Goal: Information Seeking & Learning: Check status

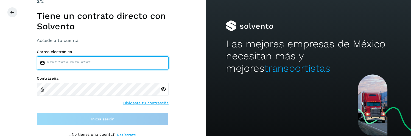
click at [103, 66] on input "email" at bounding box center [103, 63] width 132 height 13
type input "**********"
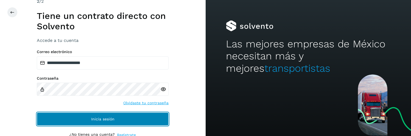
click at [91, 114] on button "Inicia sesión" at bounding box center [103, 119] width 132 height 13
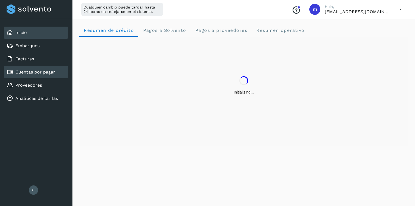
click at [33, 75] on link "Cuentas por pagar" at bounding box center [35, 71] width 40 height 5
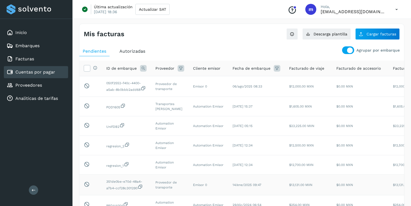
scroll to position [0, 93]
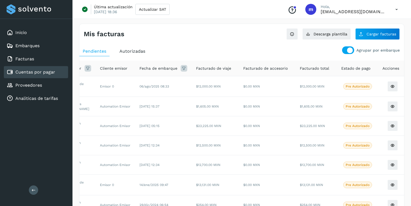
click at [133, 53] on span "Autorizadas" at bounding box center [132, 51] width 26 height 5
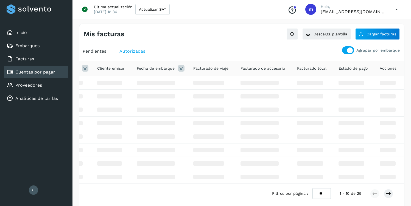
scroll to position [0, 70]
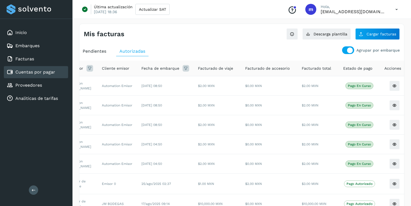
click at [346, 51] on div at bounding box center [348, 50] width 12 height 8
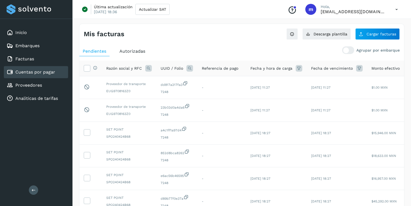
click at [140, 48] on div "Autorizadas" at bounding box center [132, 51] width 32 height 10
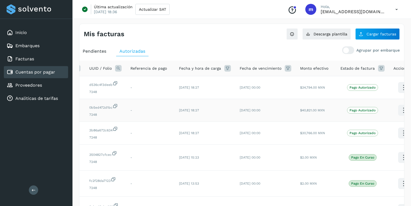
scroll to position [0, 74]
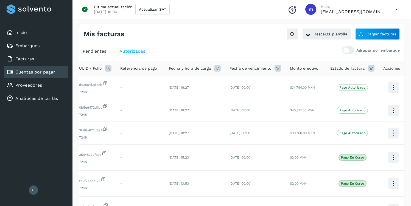
click at [363, 68] on div "Estado de factura" at bounding box center [352, 68] width 44 height 7
click at [368, 67] on icon at bounding box center [371, 68] width 7 height 7
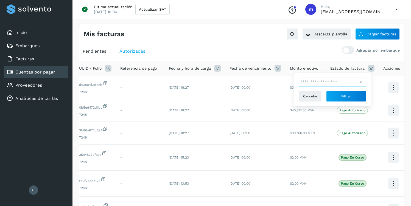
click at [326, 82] on input "text" at bounding box center [327, 82] width 59 height 9
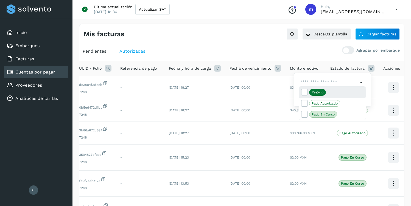
click at [314, 91] on p "Pagado" at bounding box center [317, 92] width 12 height 4
click at [305, 91] on icon at bounding box center [303, 91] width 5 height 5
type input "**********"
click at [368, 91] on div at bounding box center [205, 103] width 411 height 206
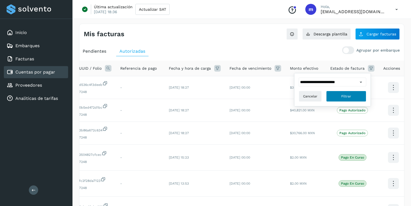
click at [360, 98] on button "Filtrar" at bounding box center [346, 96] width 40 height 11
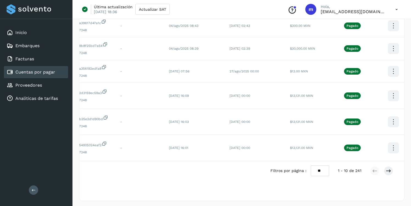
scroll to position [180, 0]
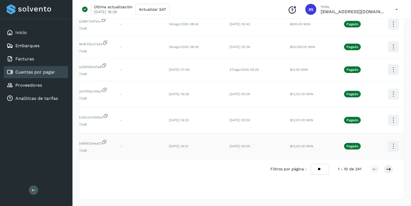
click at [391, 136] on icon at bounding box center [393, 146] width 13 height 13
click at [390, 136] on div at bounding box center [205, 103] width 411 height 206
click at [389, 136] on icon at bounding box center [387, 169] width 5 height 5
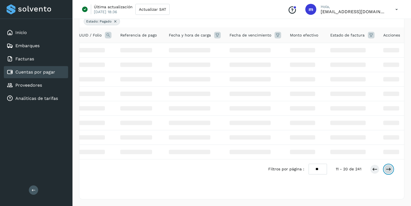
scroll to position [170, 0]
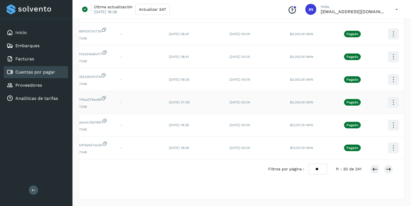
click at [390, 98] on icon at bounding box center [393, 102] width 13 height 13
click at [391, 136] on div at bounding box center [205, 103] width 411 height 206
click at [388, 136] on div at bounding box center [205, 103] width 411 height 206
click at [390, 136] on div at bounding box center [205, 103] width 411 height 206
click at [386, 136] on icon at bounding box center [387, 169] width 5 height 5
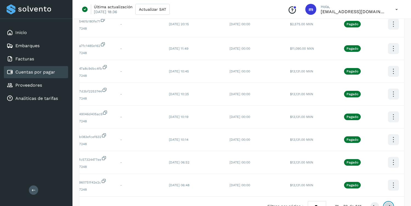
click at [387, 136] on icon at bounding box center [387, 206] width 5 height 5
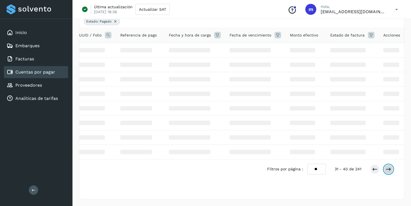
click at [387, 136] on div "Filtros activos Estado: Pagado Razón social y RFC UUID / Folio Referencia de pa…" at bounding box center [241, 101] width 325 height 191
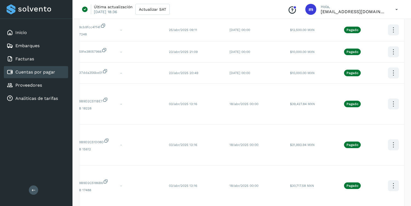
click at [387, 136] on td at bounding box center [393, 185] width 29 height 41
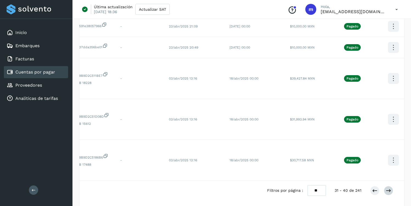
scroll to position [221, 0]
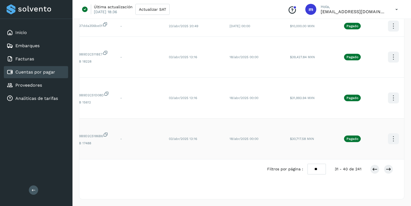
click at [390, 136] on icon at bounding box center [393, 138] width 13 height 13
click at [387, 136] on div at bounding box center [205, 103] width 411 height 206
click at [388, 136] on icon at bounding box center [387, 169] width 5 height 5
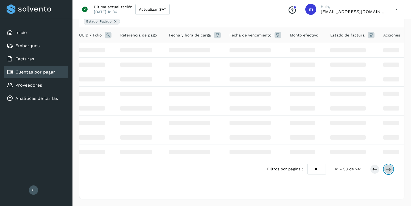
click at [388, 136] on icon at bounding box center [387, 169] width 5 height 5
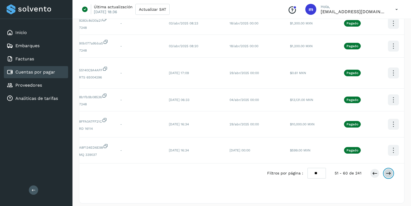
click at [388, 136] on icon at bounding box center [387, 173] width 5 height 5
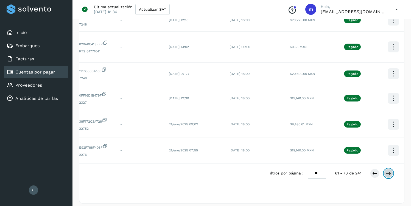
click at [388, 136] on icon at bounding box center [387, 173] width 5 height 5
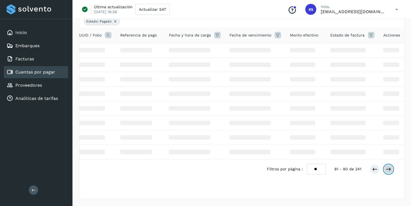
scroll to position [180, 0]
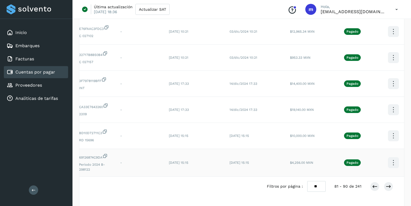
click at [388, 136] on td at bounding box center [393, 163] width 29 height 28
click at [389, 103] on icon at bounding box center [393, 109] width 13 height 13
click at [388, 136] on div at bounding box center [205, 103] width 411 height 206
click at [390, 136] on icon at bounding box center [387, 186] width 5 height 5
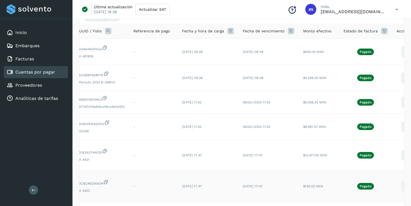
scroll to position [221, 0]
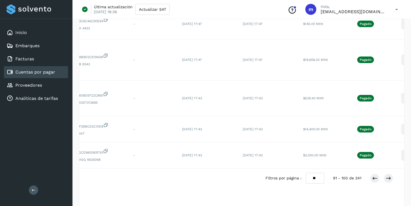
click at [314, 136] on select "** ** **" at bounding box center [315, 178] width 18 height 11
select select "**"
click at [310, 136] on select "** ** **" at bounding box center [315, 178] width 18 height 11
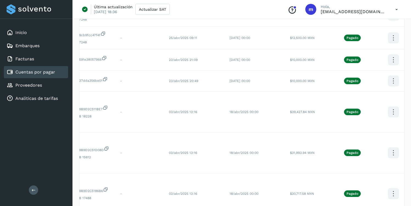
scroll to position [1161, 0]
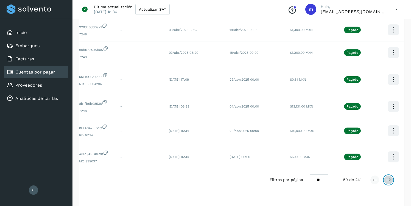
click at [387, 136] on icon at bounding box center [387, 179] width 5 height 5
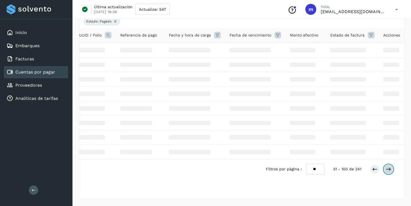
click at [387, 136] on icon at bounding box center [387, 169] width 5 height 5
click at [387, 136] on div "Filtros activos Estado: Pagado Razón social y RFC UUID / Folio Referencia de pa…" at bounding box center [241, 101] width 325 height 191
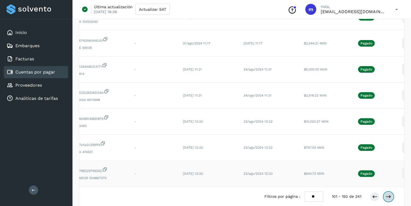
scroll to position [1197, 0]
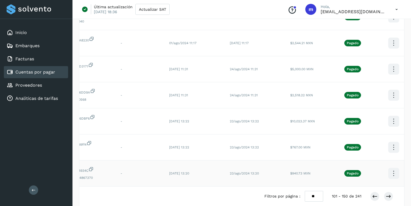
click at [391, 136] on icon at bounding box center [393, 173] width 13 height 13
click at [387, 70] on div at bounding box center [205, 103] width 411 height 206
click at [393, 89] on icon at bounding box center [393, 95] width 13 height 13
click at [390, 115] on div at bounding box center [205, 103] width 411 height 206
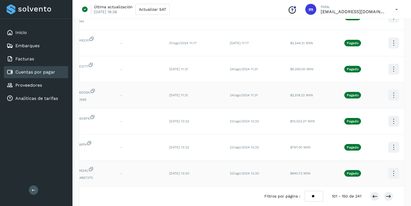
click at [388, 124] on div at bounding box center [205, 103] width 411 height 206
click at [389, 118] on div at bounding box center [205, 103] width 411 height 206
click at [389, 136] on icon at bounding box center [393, 147] width 13 height 13
click at [389, 136] on div at bounding box center [205, 103] width 411 height 206
click at [388, 136] on icon at bounding box center [387, 196] width 5 height 5
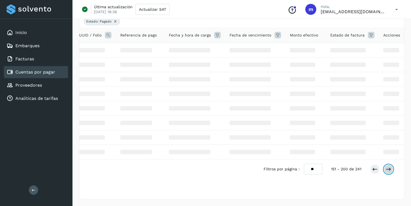
scroll to position [1197, 0]
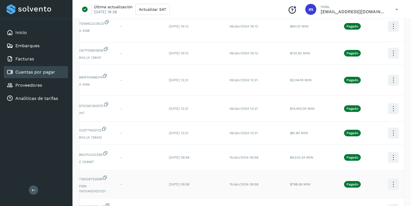
click at [389, 136] on icon at bounding box center [393, 184] width 13 height 13
click at [388, 123] on div at bounding box center [205, 103] width 411 height 206
click at [389, 136] on div "Ver Detalle Factura XML C.Solvento CEP" at bounding box center [366, 179] width 63 height 46
click at [390, 136] on div at bounding box center [205, 103] width 411 height 206
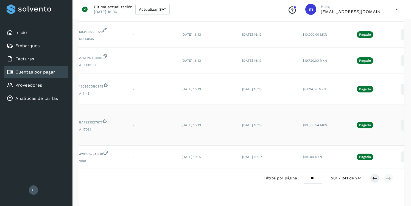
scroll to position [715, 0]
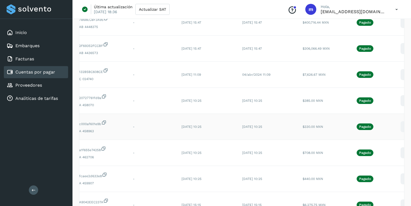
click at [399, 125] on icon at bounding box center [405, 126] width 13 height 13
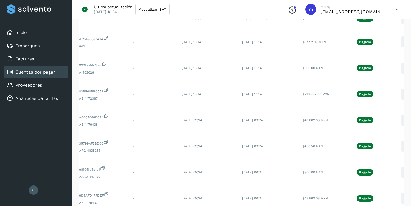
scroll to position [71, 0]
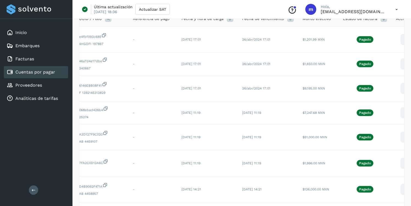
click at [398, 42] on div at bounding box center [205, 103] width 411 height 206
click at [399, 39] on div at bounding box center [205, 103] width 411 height 206
click at [400, 38] on div at bounding box center [205, 103] width 411 height 206
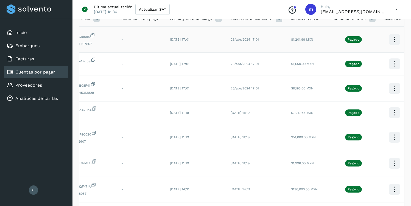
click at [390, 44] on icon at bounding box center [394, 39] width 13 height 13
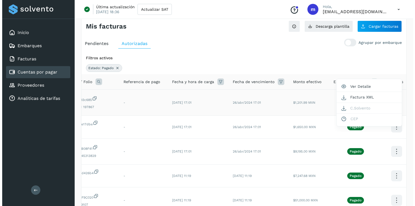
scroll to position [0, 0]
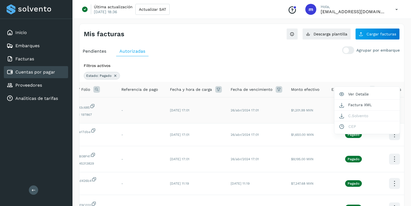
click at [397, 10] on div at bounding box center [205, 103] width 411 height 206
click at [396, 10] on icon at bounding box center [396, 9] width 11 height 11
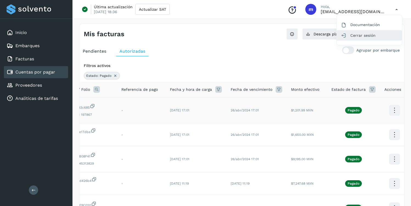
click at [363, 33] on div "Cerrar sesión" at bounding box center [368, 35] width 65 height 10
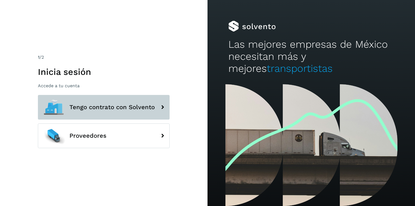
click at [91, 106] on span "Tengo contrato con Solvento" at bounding box center [111, 107] width 85 height 7
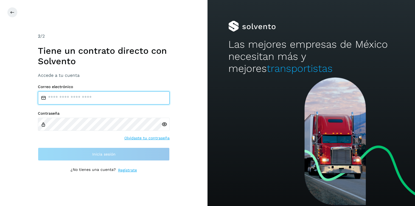
click at [95, 97] on input "email" at bounding box center [104, 97] width 132 height 13
type input "*"
type input "**********"
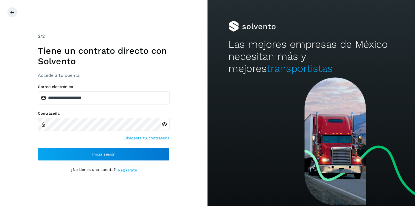
click at [165, 122] on icon at bounding box center [164, 125] width 6 height 6
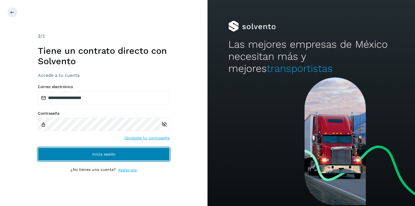
click at [94, 156] on span "Inicia sesión" at bounding box center [103, 154] width 23 height 4
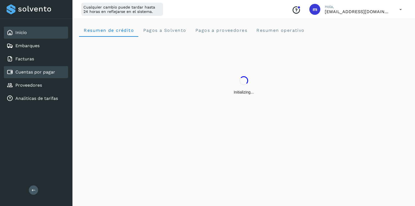
click at [46, 71] on link "Cuentas por pagar" at bounding box center [35, 71] width 40 height 5
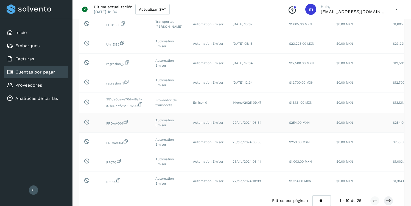
scroll to position [114, 0]
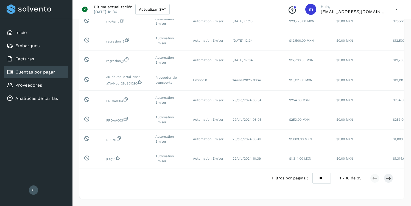
click at [323, 177] on select "** ** **" at bounding box center [321, 178] width 18 height 11
select select "**"
click at [312, 173] on select "** ** **" at bounding box center [321, 178] width 18 height 11
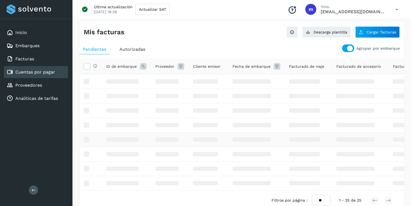
scroll to position [0, 0]
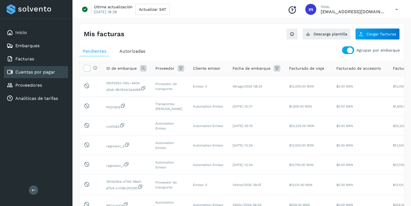
click at [347, 48] on div at bounding box center [348, 50] width 12 height 8
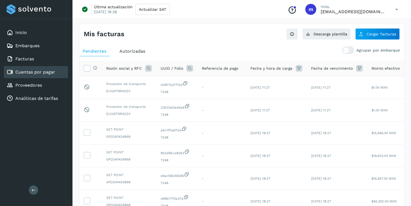
click at [141, 52] on span "Autorizadas" at bounding box center [132, 51] width 26 height 5
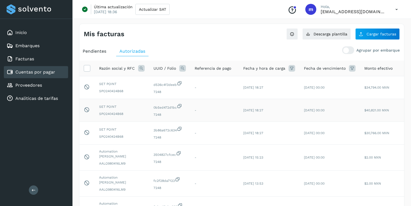
scroll to position [0, 74]
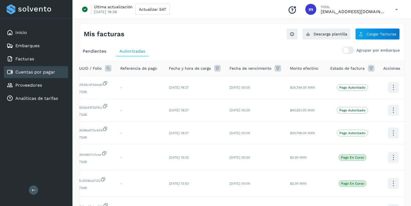
click at [369, 68] on icon at bounding box center [371, 68] width 7 height 7
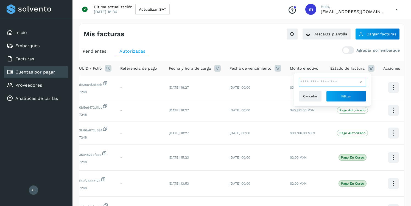
click at [319, 83] on input "text" at bounding box center [327, 82] width 59 height 9
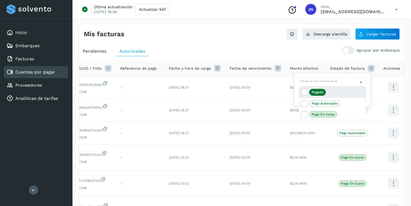
click at [313, 90] on span "Pagado" at bounding box center [317, 92] width 17 height 7
click at [303, 93] on icon at bounding box center [303, 91] width 5 height 5
type input "**********"
click at [369, 82] on div at bounding box center [205, 103] width 411 height 206
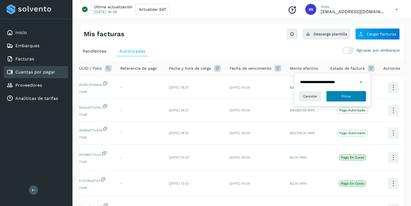
click at [353, 98] on button "Filtrar" at bounding box center [346, 96] width 40 height 11
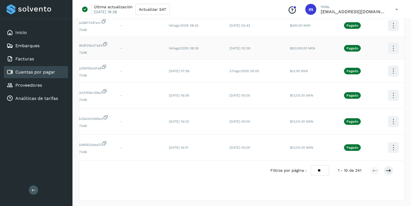
click at [388, 46] on icon at bounding box center [393, 48] width 13 height 13
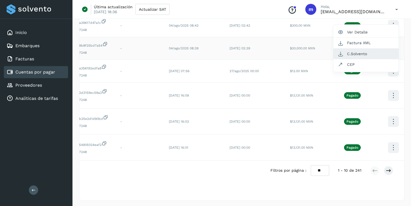
click at [357, 53] on button "C.Solvento" at bounding box center [365, 54] width 65 height 11
